Goal: Task Accomplishment & Management: Manage account settings

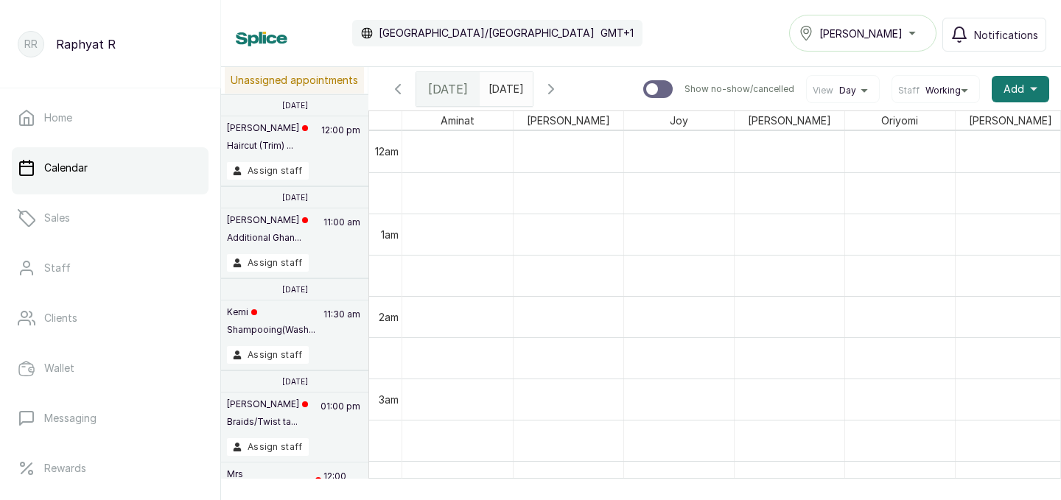
scroll to position [0, 335]
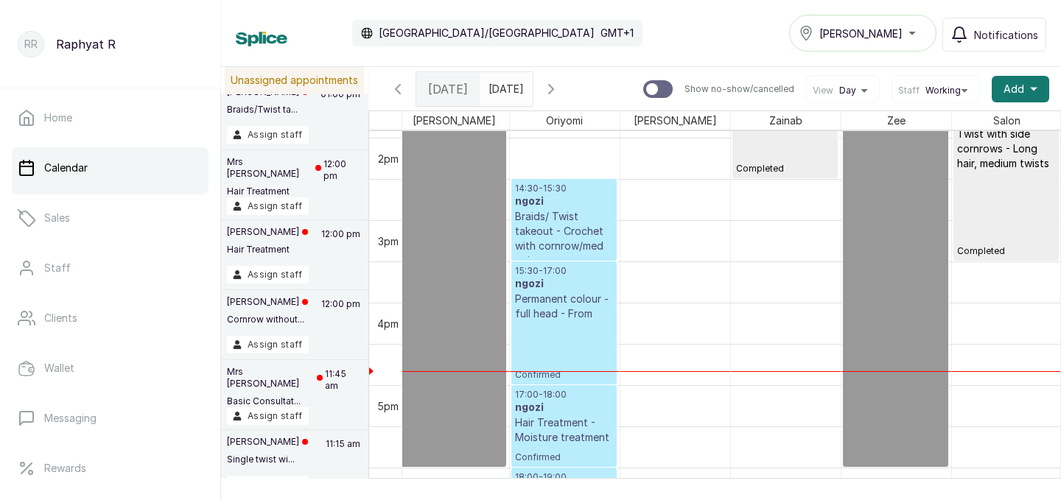
click at [531, 323] on div "15:30 - 17:00 ngozi Permanent colour - full head - From Confirmed" at bounding box center [564, 323] width 98 height 116
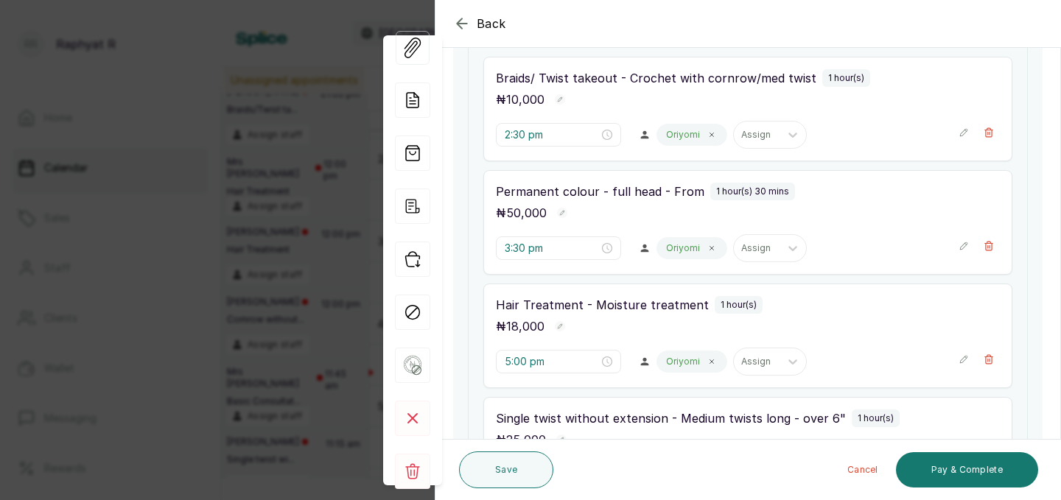
scroll to position [259, 0]
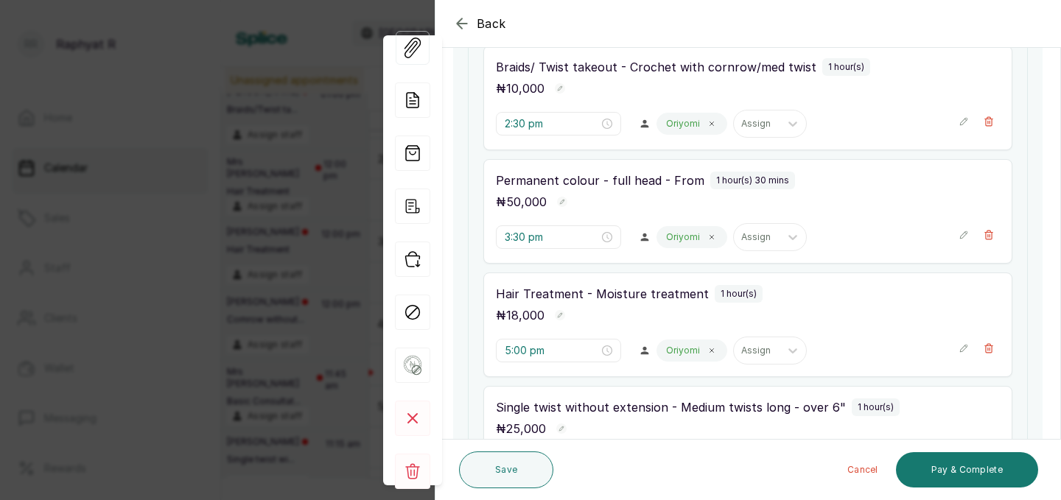
click at [964, 233] on icon "button" at bounding box center [963, 235] width 10 height 10
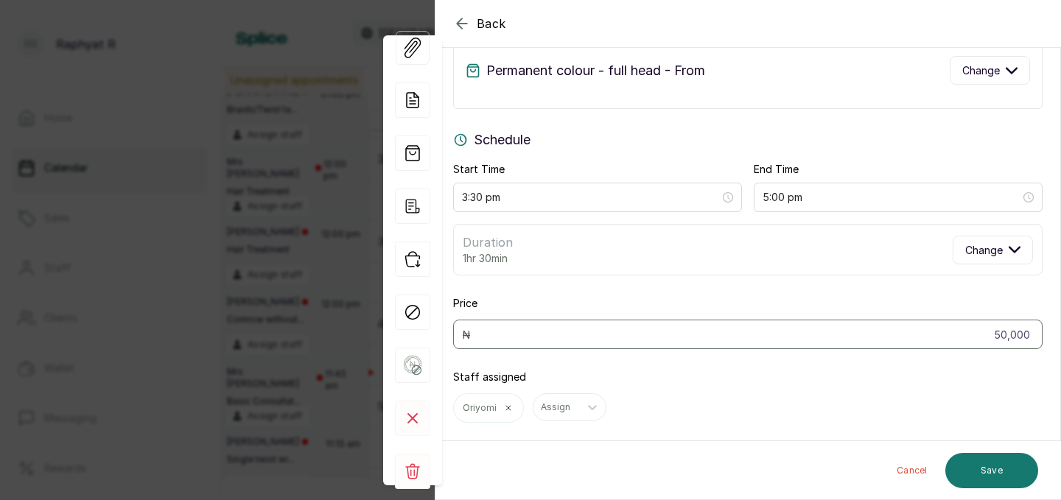
scroll to position [108, 0]
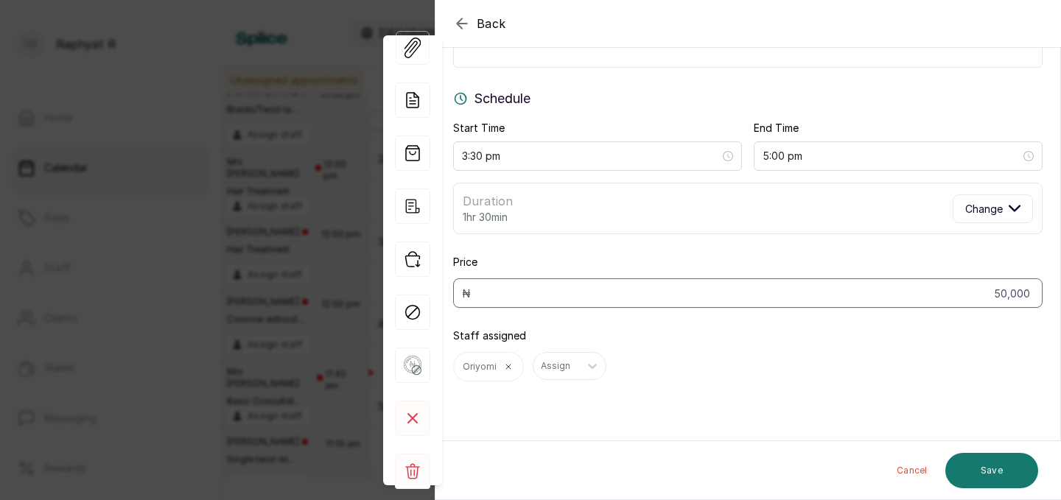
click at [440, 10] on div "View Forms Add note Add services and products View receipt Checkin Mark as no s…" at bounding box center [412, 260] width 59 height 529
click at [464, 22] on icon "button" at bounding box center [462, 24] width 18 height 18
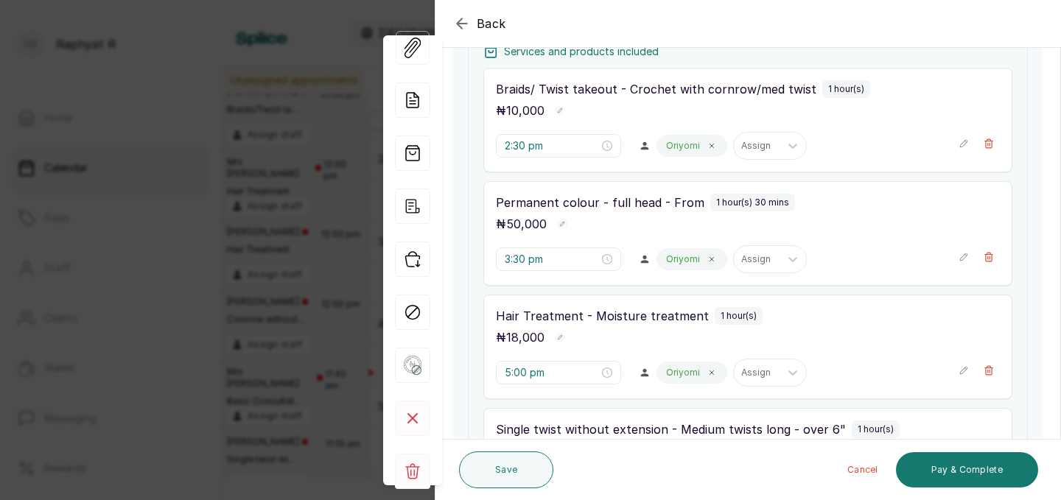
scroll to position [289, 0]
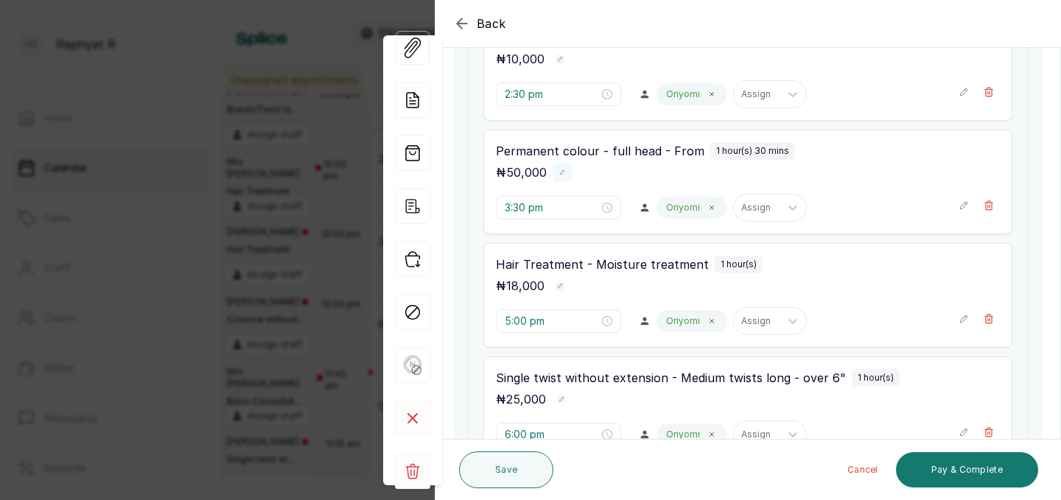
click at [559, 174] on rect "button" at bounding box center [562, 172] width 10 height 10
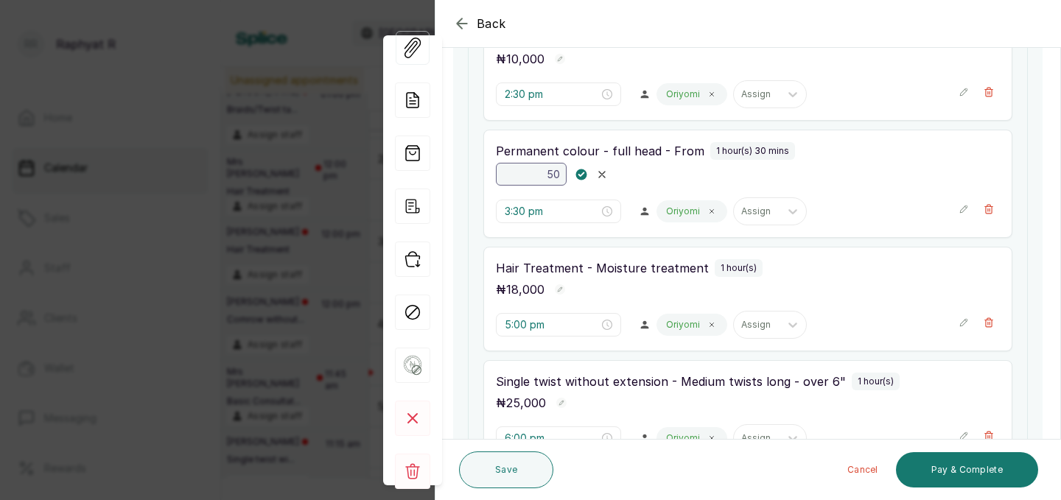
type input "5"
type input "30,000"
click at [581, 174] on icon "button" at bounding box center [580, 174] width 5 height 4
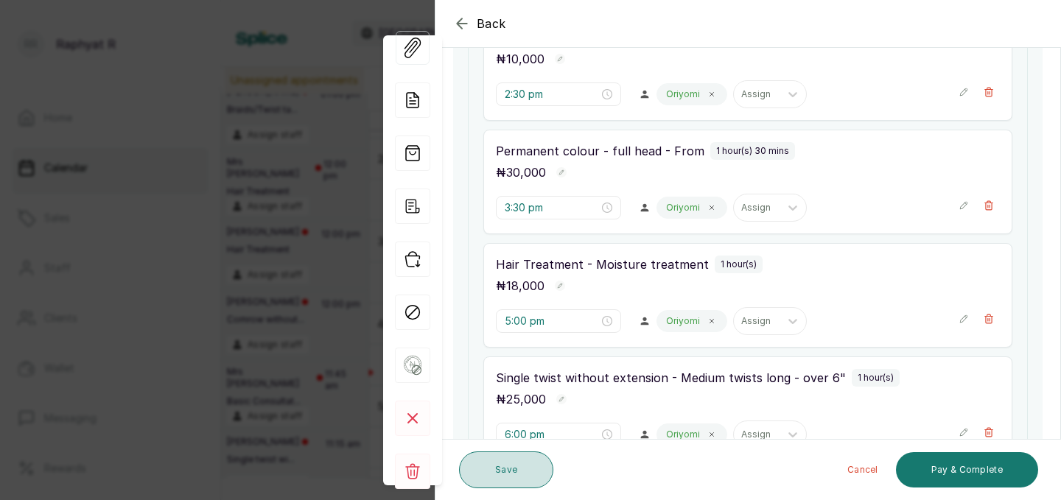
click at [523, 468] on button "Save" at bounding box center [506, 469] width 94 height 37
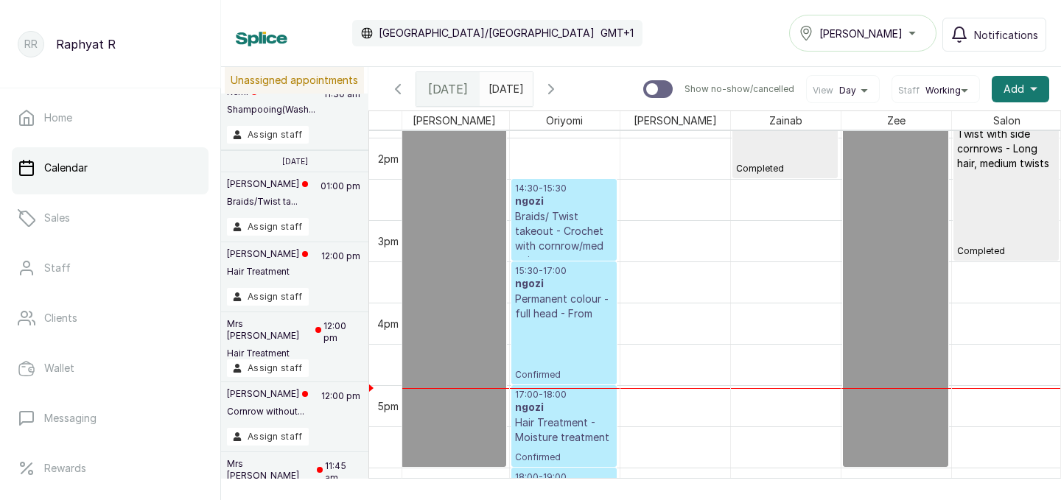
click at [523, 468] on div "18:00 - 19:00 ngozi Single twist without extension - Medium twists long - over …" at bounding box center [564, 508] width 104 height 80
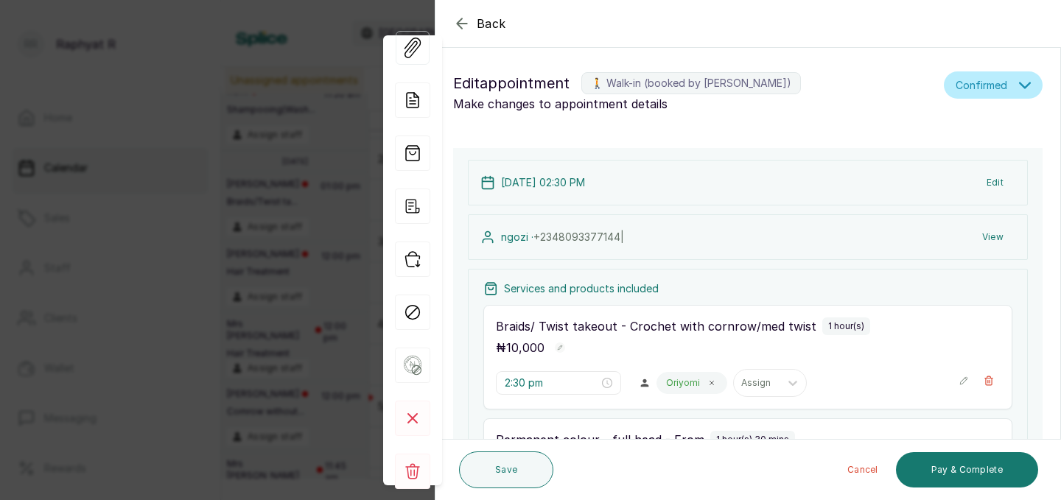
click at [523, 468] on button "Save" at bounding box center [506, 469] width 94 height 37
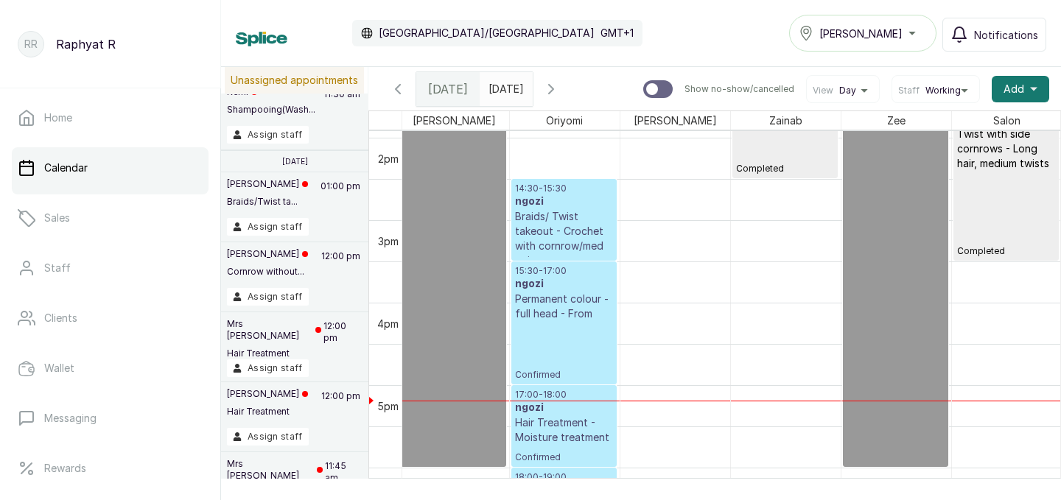
click at [540, 468] on link "18:00 - 19:00 ngozi Single twist without extension - Medium twists long - over …" at bounding box center [563, 509] width 105 height 82
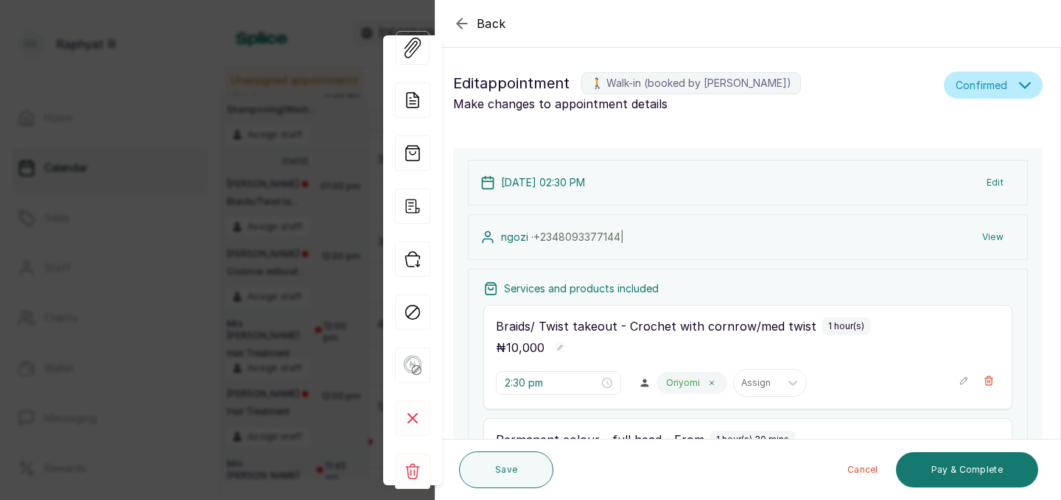
click at [593, 465] on div "Cancel Pay & Complete" at bounding box center [798, 469] width 479 height 47
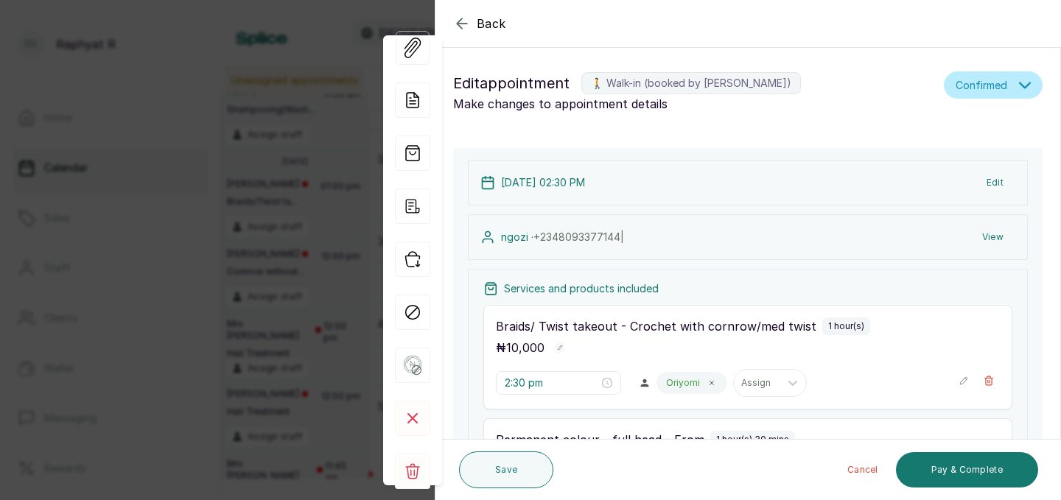
click at [593, 465] on div "Cancel Pay & Complete" at bounding box center [798, 469] width 479 height 47
